Goal: Task Accomplishment & Management: Use online tool/utility

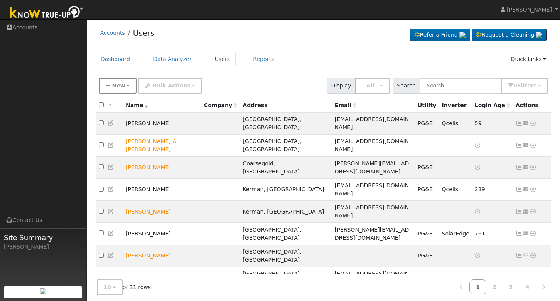
click at [115, 86] on span "New" at bounding box center [118, 85] width 13 height 6
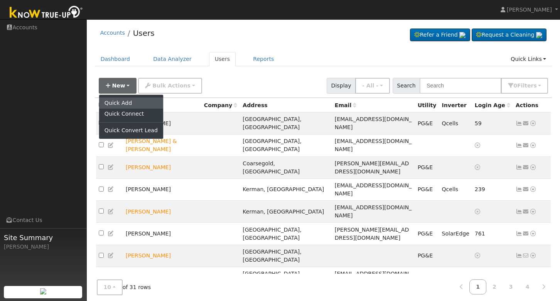
click at [119, 103] on link "Quick Add" at bounding box center [131, 103] width 64 height 11
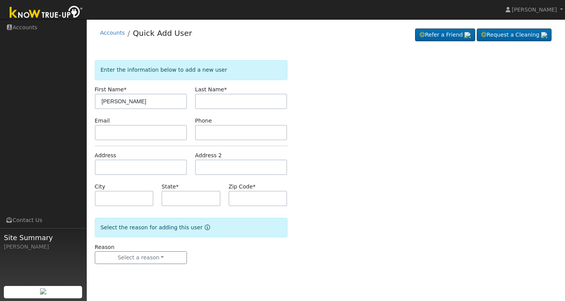
type input "Ahmad"
type input "Herbert"
click at [121, 133] on input "text" at bounding box center [141, 132] width 92 height 15
paste input "ahmad.hebert@gmail.com"
type input "ahmad.hebert@gmail.com"
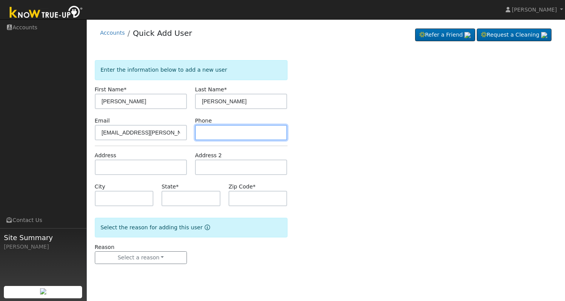
paste input "(559) 270-7496"
type input "(559) 270-7496"
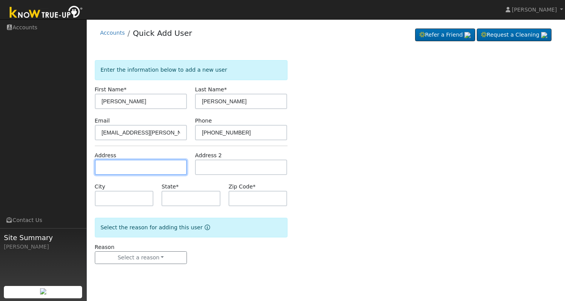
click at [129, 167] on input "text" at bounding box center [141, 167] width 92 height 15
paste input "6075 N Millbrook Ave"
type input "[STREET_ADDRESS]"
type input "Fresno"
type input "CA"
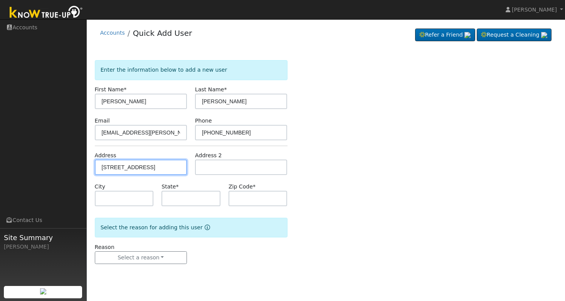
type input "93710"
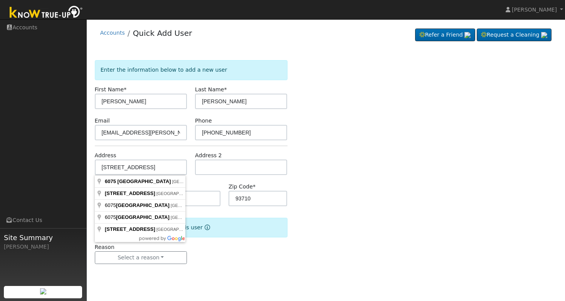
click at [362, 167] on div "Enter the information below to add a new user First Name * Ahmad Last Name * He…" at bounding box center [326, 169] width 463 height 219
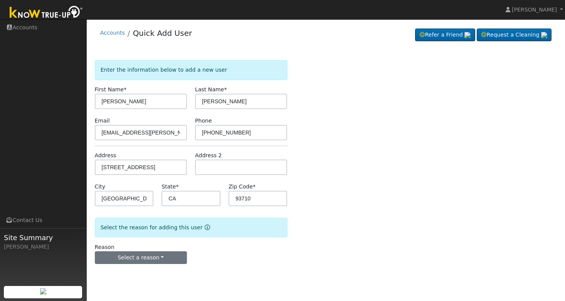
click at [153, 255] on button "Select a reason" at bounding box center [141, 257] width 92 height 13
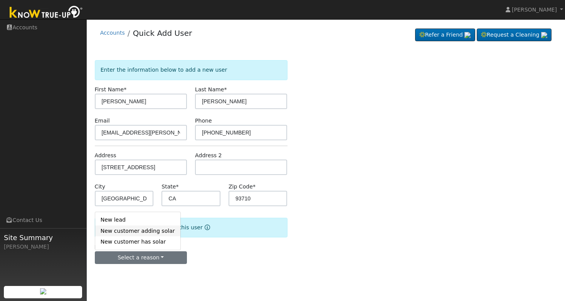
click at [136, 229] on link "New customer adding solar" at bounding box center [137, 230] width 85 height 11
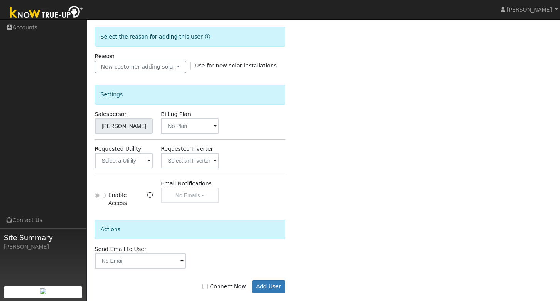
scroll to position [197, 0]
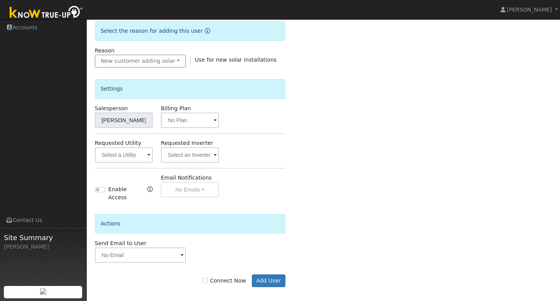
click at [208, 278] on input "Connect Now" at bounding box center [204, 280] width 5 height 5
checkbox input "true"
click at [279, 276] on button "Add User" at bounding box center [269, 280] width 34 height 13
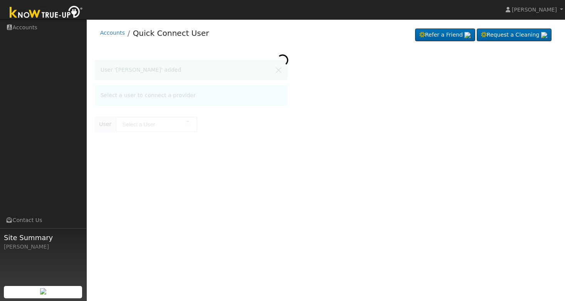
type input "Ahmad Herbert"
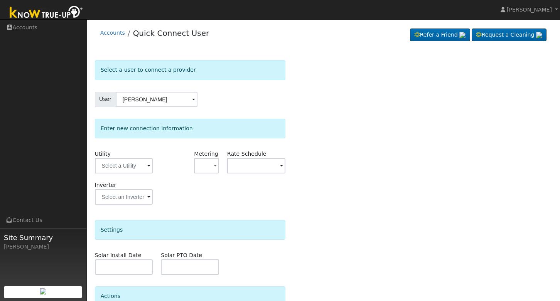
click at [147, 165] on span at bounding box center [148, 166] width 3 height 9
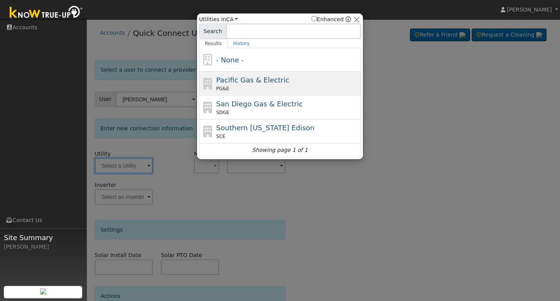
click at [228, 82] on span "Pacific Gas & Electric" at bounding box center [252, 80] width 73 height 8
type input "PG&E"
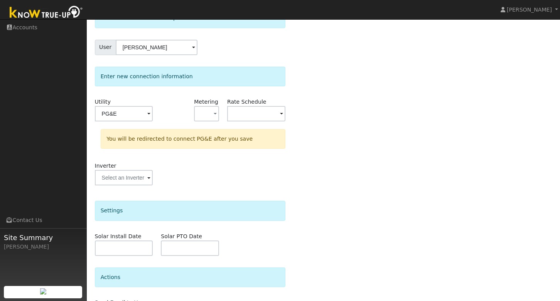
scroll to position [105, 0]
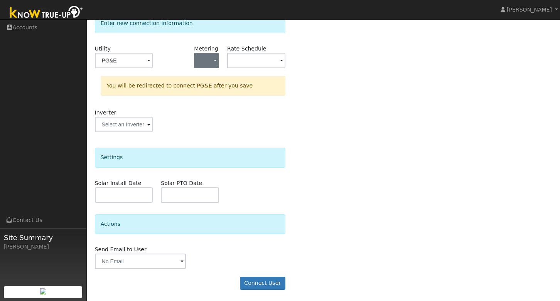
click at [217, 56] on button "button" at bounding box center [206, 60] width 25 height 15
click at [312, 72] on div "Select a user to connect a provider User Ahmad Herbert Account Default Account …" at bounding box center [323, 126] width 457 height 342
click at [262, 283] on button "Connect User" at bounding box center [262, 283] width 45 height 13
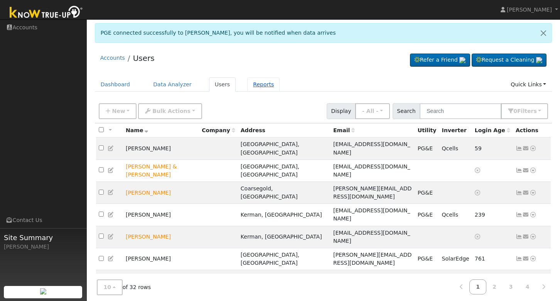
click at [263, 86] on link "Reports" at bounding box center [263, 84] width 32 height 14
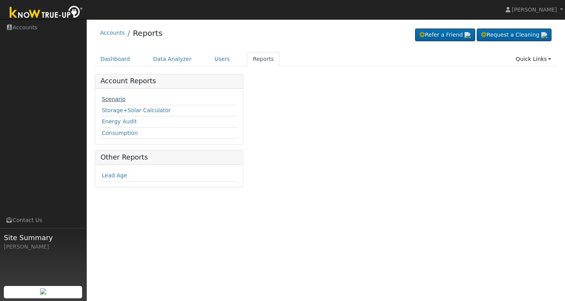
click at [113, 99] on link "Scenario" at bounding box center [114, 99] width 24 height 6
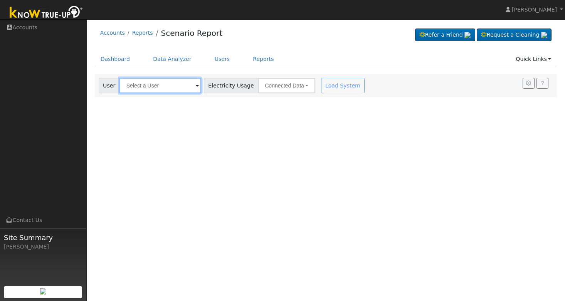
click at [179, 86] on input "text" at bounding box center [160, 85] width 82 height 15
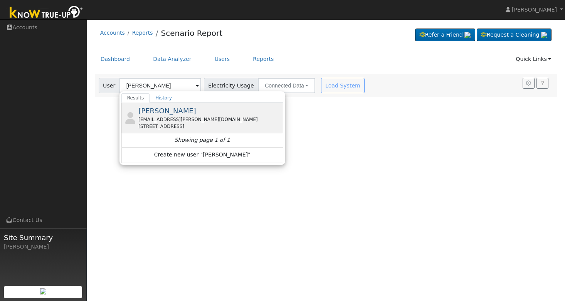
drag, startPoint x: 177, startPoint y: 86, endPoint x: 179, endPoint y: 113, distance: 27.8
click at [179, 113] on span "[PERSON_NAME]" at bounding box center [167, 111] width 58 height 8
type input "[PERSON_NAME]"
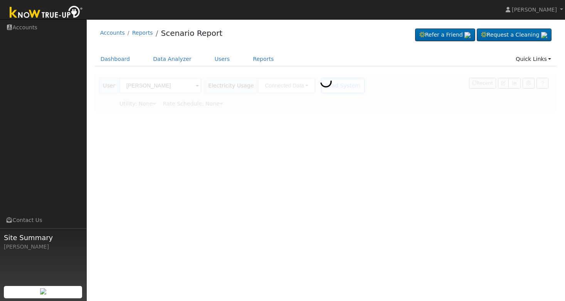
type input "Pacific Gas & Electric"
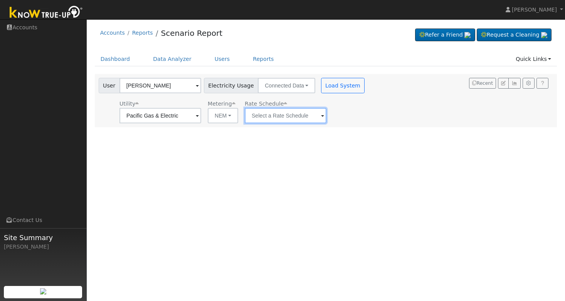
click at [299, 113] on input "text" at bounding box center [286, 115] width 82 height 15
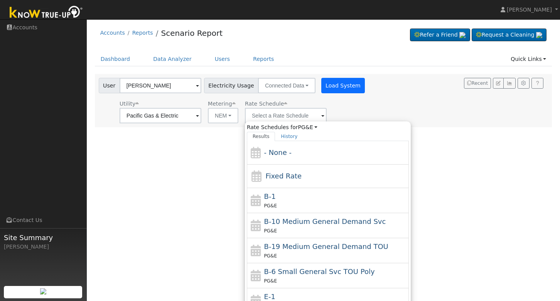
click at [329, 86] on button "Load System" at bounding box center [343, 85] width 44 height 15
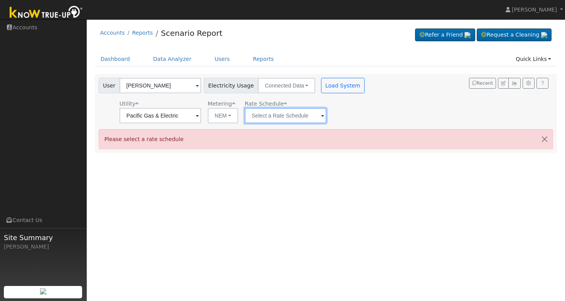
click at [301, 116] on input "text" at bounding box center [286, 115] width 82 height 15
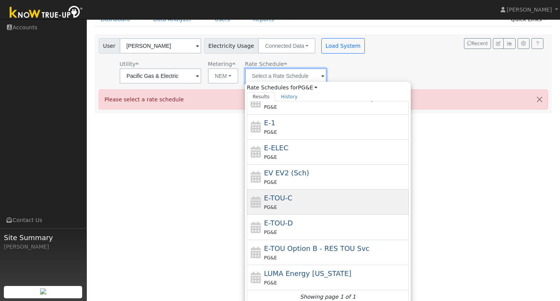
scroll to position [44, 0]
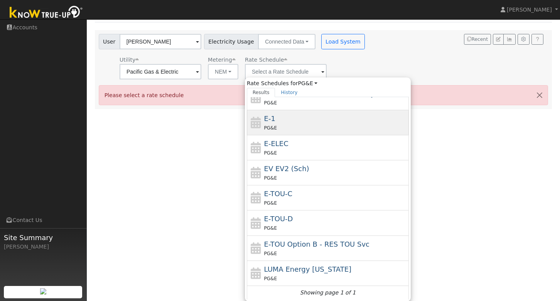
click at [296, 127] on div "PG&E" at bounding box center [335, 128] width 143 height 8
type input "E-1"
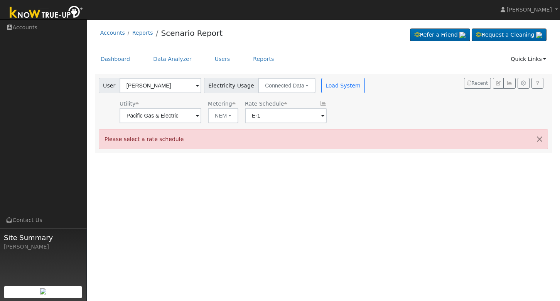
scroll to position [0, 0]
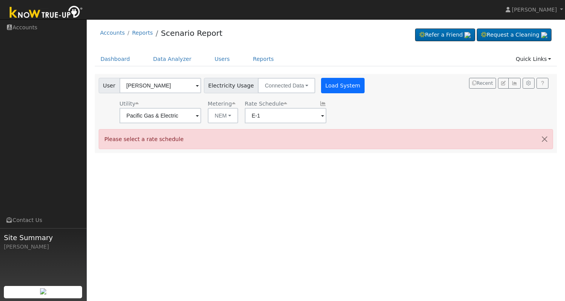
click at [322, 90] on button "Load System" at bounding box center [343, 85] width 44 height 15
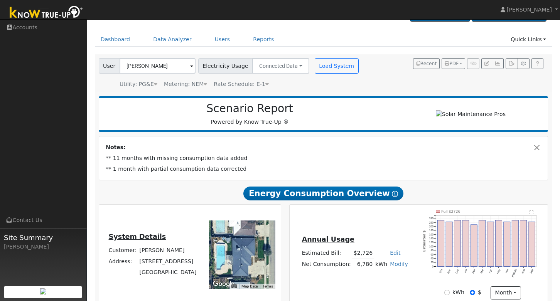
scroll to position [25, 0]
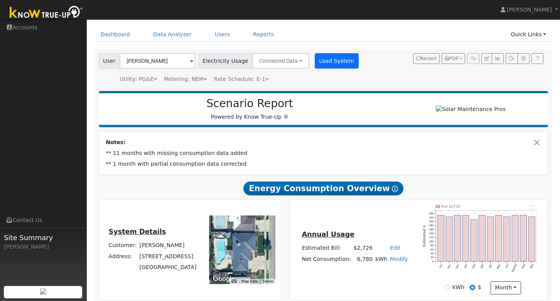
click at [328, 64] on button "Load System" at bounding box center [337, 60] width 44 height 15
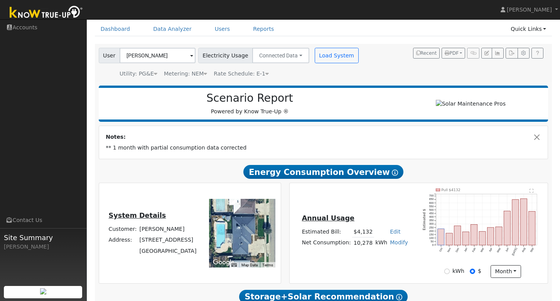
scroll to position [47, 0]
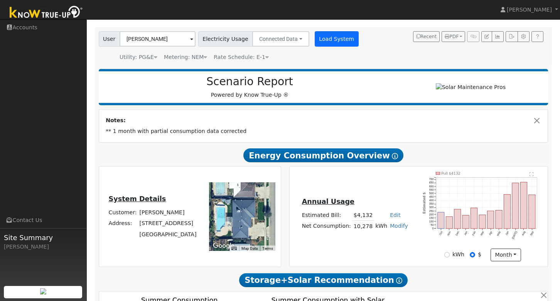
click at [336, 43] on button "Load System" at bounding box center [337, 38] width 44 height 15
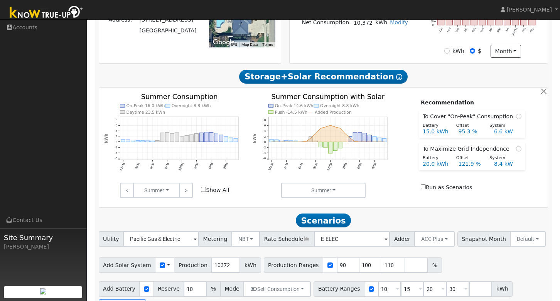
scroll to position [235, 0]
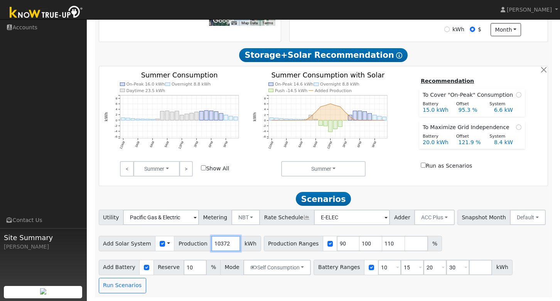
drag, startPoint x: 224, startPoint y: 243, endPoint x: 207, endPoint y: 243, distance: 17.7
click at [211, 243] on input "10372" at bounding box center [225, 243] width 29 height 15
type input "11715"
drag, startPoint x: 338, startPoint y: 245, endPoint x: 325, endPoint y: 245, distance: 13.1
click at [325, 245] on div "Production Ranges 90 100 110 %" at bounding box center [353, 243] width 178 height 15
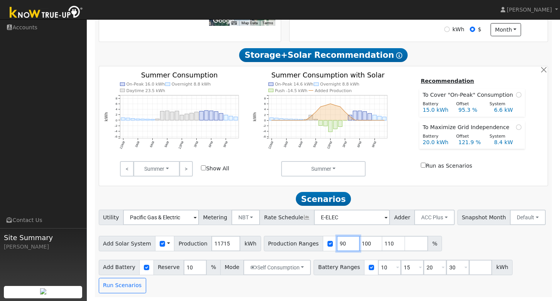
type input "100"
type input "110"
drag, startPoint x: 362, startPoint y: 244, endPoint x: 353, endPoint y: 244, distance: 8.9
click at [359, 244] on input "110" at bounding box center [370, 243] width 23 height 15
drag, startPoint x: 382, startPoint y: 267, endPoint x: 363, endPoint y: 268, distance: 19.3
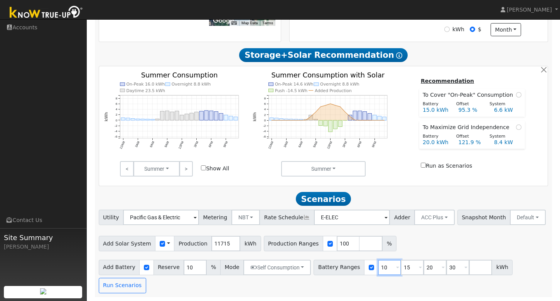
click at [363, 268] on div "Battery Ranges 10 Overrides Reserve % Mode None None Self Consumption Peak Savi…" at bounding box center [412, 267] width 199 height 15
type input "15"
type input "20"
type input "30"
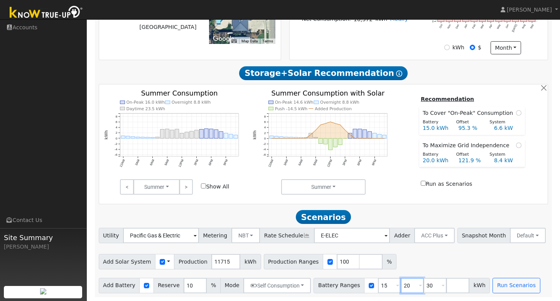
drag, startPoint x: 407, startPoint y: 284, endPoint x: 391, endPoint y: 284, distance: 16.2
click at [392, 284] on div "Battery Ranges 15 Overrides Reserve % Mode None None Self Consumption Peak Savi…" at bounding box center [401, 285] width 176 height 15
type input "30"
drag, startPoint x: 405, startPoint y: 285, endPoint x: 390, endPoint y: 283, distance: 15.2
click at [391, 283] on div "Battery Ranges 15 Overrides Reserve % Mode None None Self Consumption Peak Savi…" at bounding box center [389, 285] width 153 height 15
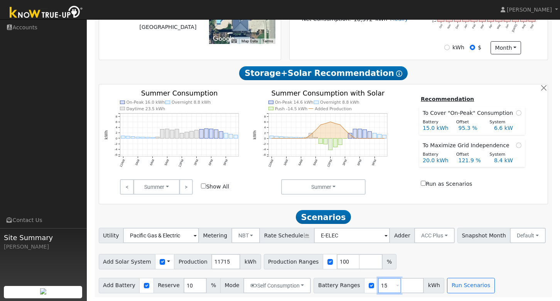
click at [384, 284] on input "15" at bounding box center [389, 285] width 23 height 15
type input "13.5"
click at [469, 284] on button "Run Scenarios" at bounding box center [470, 285] width 47 height 15
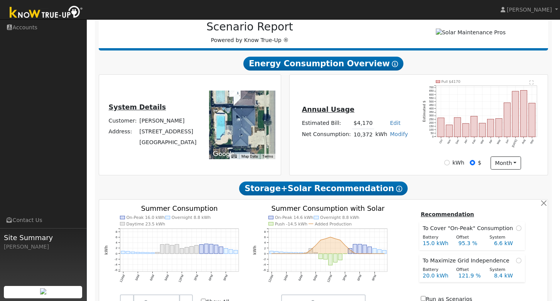
scroll to position [91, 0]
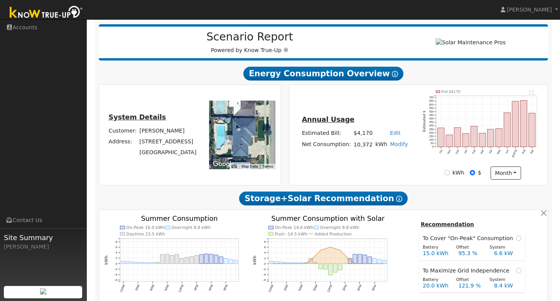
click at [397, 147] on link "Modify" at bounding box center [399, 144] width 18 height 6
click at [427, 136] on icon "Pull $4170 Oct Nov Dec Jan Feb Mar Apr May Jun [DATE] Aug Sep 0 50 100 150 200 …" at bounding box center [481, 128] width 119 height 76
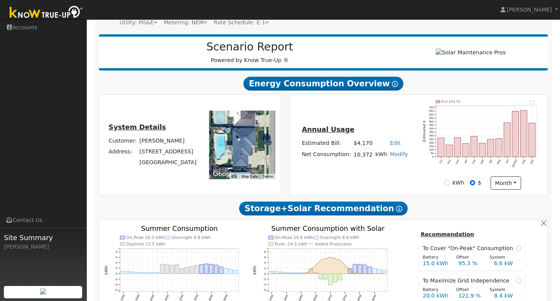
scroll to position [0, 0]
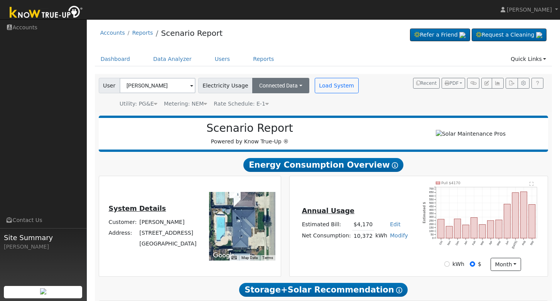
click at [294, 85] on button "Connected Data" at bounding box center [280, 85] width 57 height 15
click at [278, 113] on link "Estimated Data" at bounding box center [281, 113] width 55 height 11
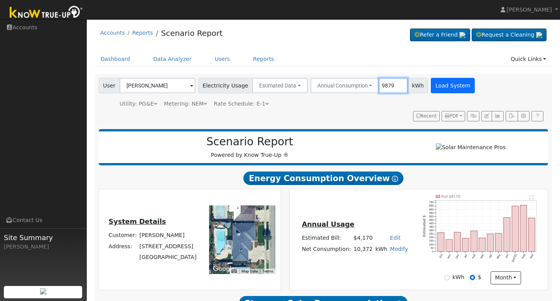
type input "9879"
click at [451, 87] on button "Load System" at bounding box center [453, 85] width 44 height 15
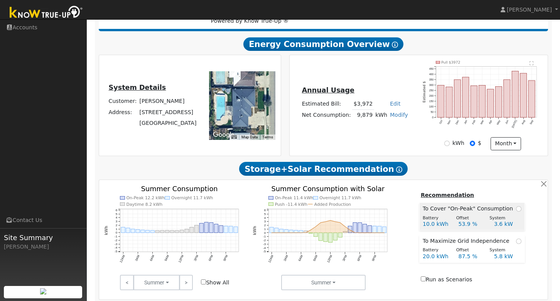
scroll to position [230, 0]
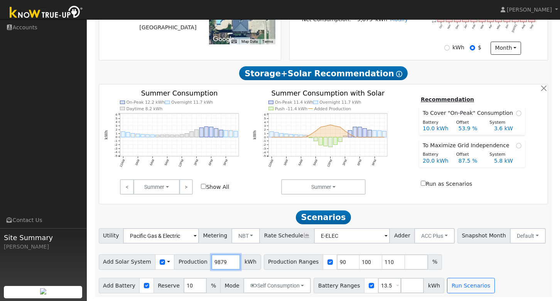
drag, startPoint x: 223, startPoint y: 261, endPoint x: 202, endPoint y: 259, distance: 21.4
click at [202, 259] on div "Add Solar System Use CSV Data Production 9879 kWh" at bounding box center [180, 261] width 162 height 15
type input "11715"
drag, startPoint x: 337, startPoint y: 265, endPoint x: 321, endPoint y: 262, distance: 16.5
click at [321, 262] on div "Production Ranges 90 100 110 %" at bounding box center [353, 261] width 178 height 15
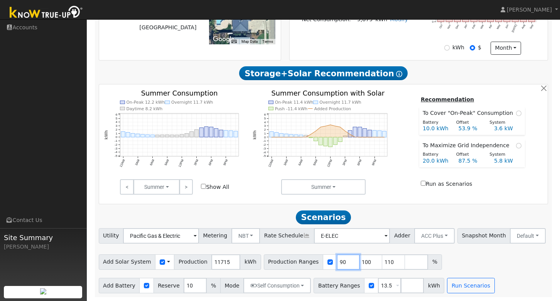
type input "100"
type input "110"
drag, startPoint x: 364, startPoint y: 262, endPoint x: 353, endPoint y: 262, distance: 10.4
click at [359, 262] on input "110" at bounding box center [370, 261] width 23 height 15
click at [452, 282] on button "Run Scenarios" at bounding box center [470, 285] width 47 height 15
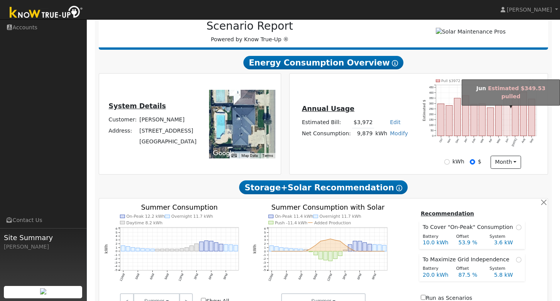
scroll to position [31, 0]
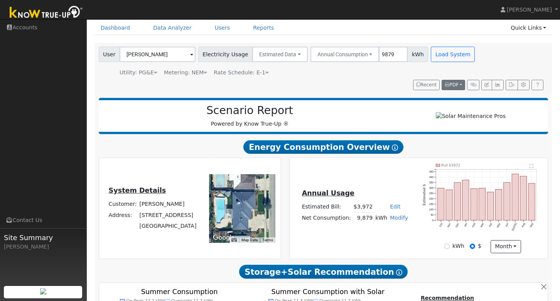
click at [459, 84] on button "PDF" at bounding box center [453, 85] width 24 height 11
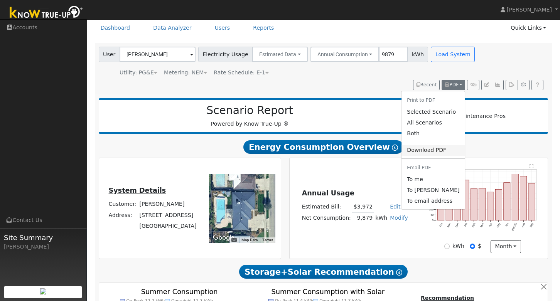
click at [425, 150] on link "Download PDF" at bounding box center [432, 150] width 63 height 11
